Goal: Book appointment/travel/reservation

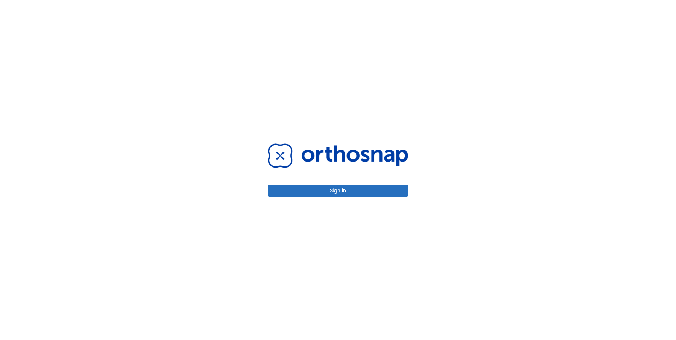
click at [334, 195] on button "Sign in" at bounding box center [338, 191] width 140 height 12
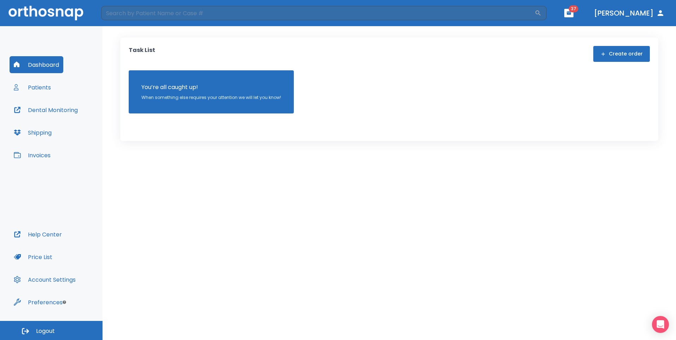
click at [571, 13] on icon "button" at bounding box center [568, 13] width 5 height 5
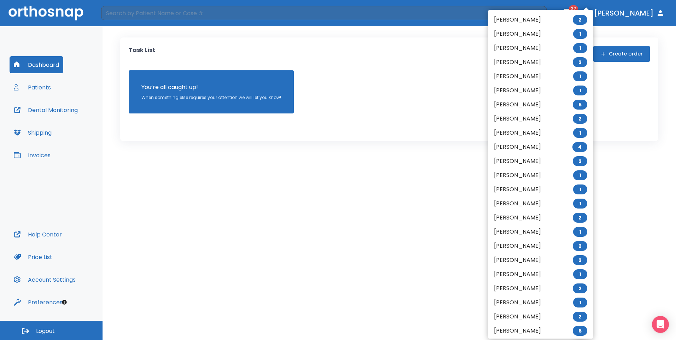
click at [529, 177] on li "[PERSON_NAME] 1" at bounding box center [540, 175] width 105 height 14
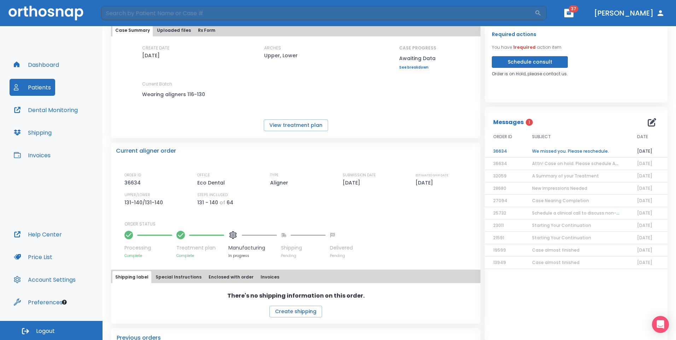
scroll to position [44, 0]
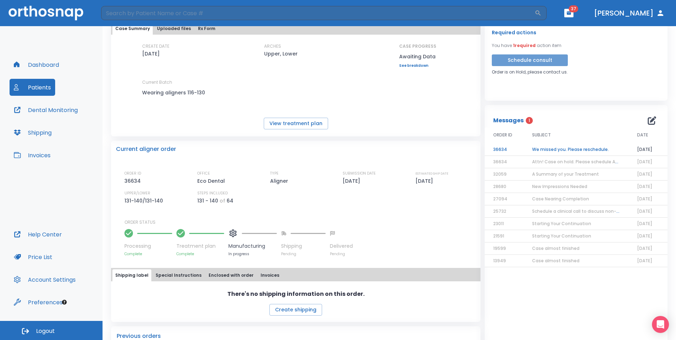
click at [530, 60] on button "Schedule consult" at bounding box center [529, 60] width 76 height 12
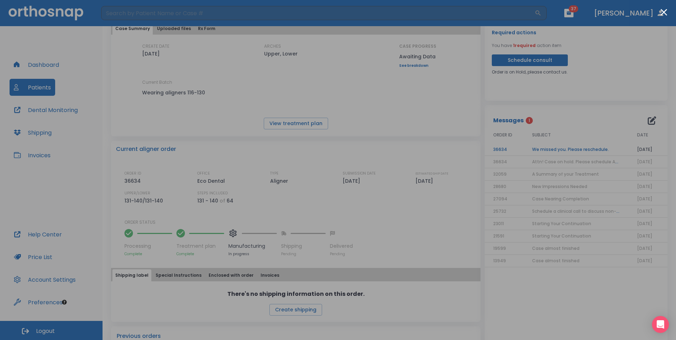
click at [416, 305] on div at bounding box center [338, 170] width 676 height 340
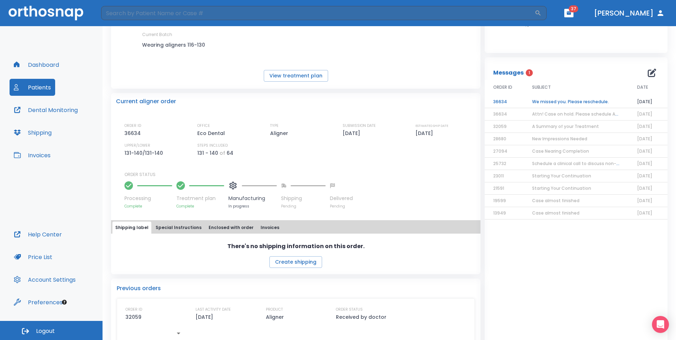
scroll to position [0, 0]
